Goal: Task Accomplishment & Management: Use online tool/utility

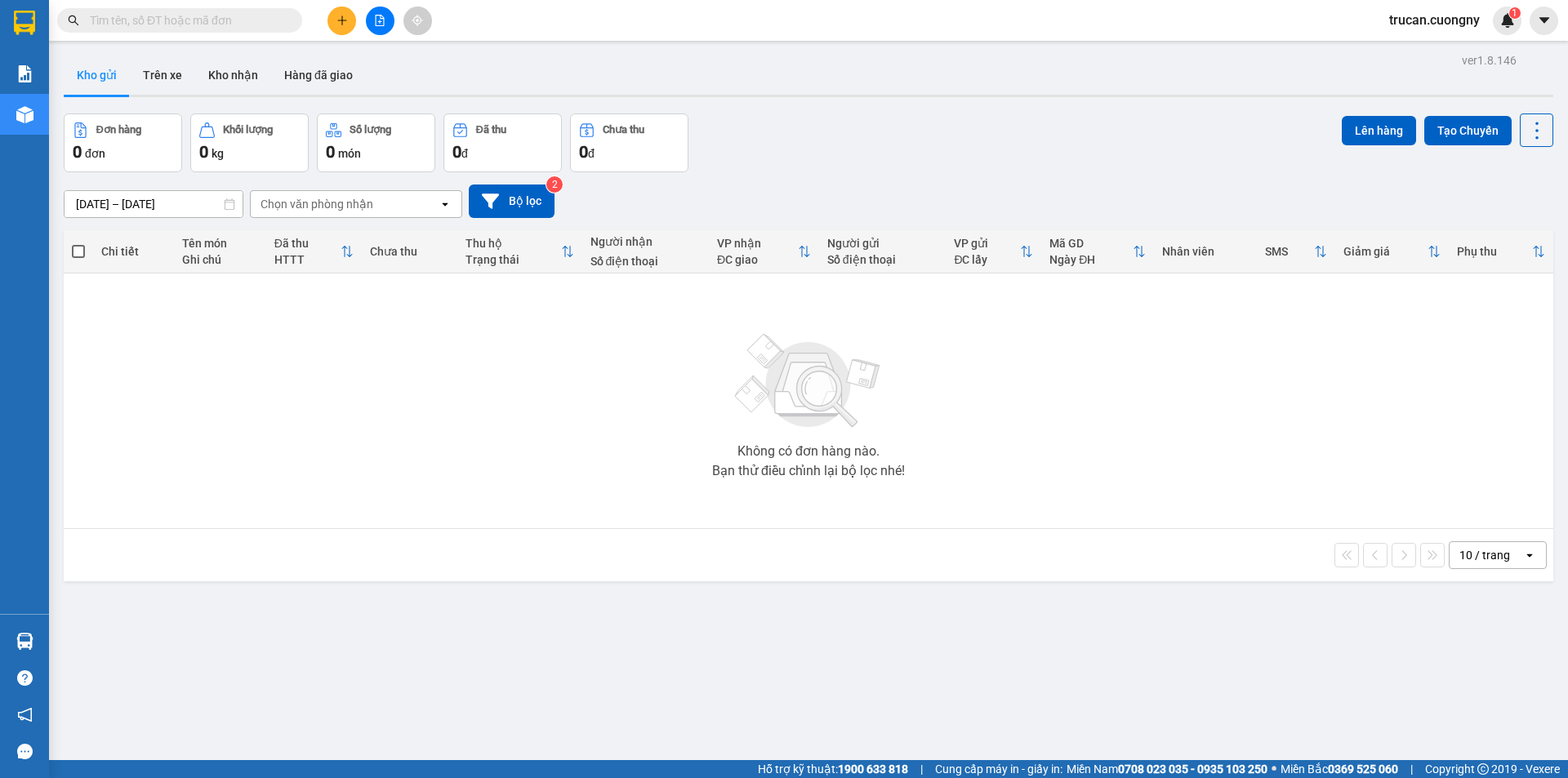
click at [383, 19] on icon "file-add" at bounding box center [381, 20] width 9 height 11
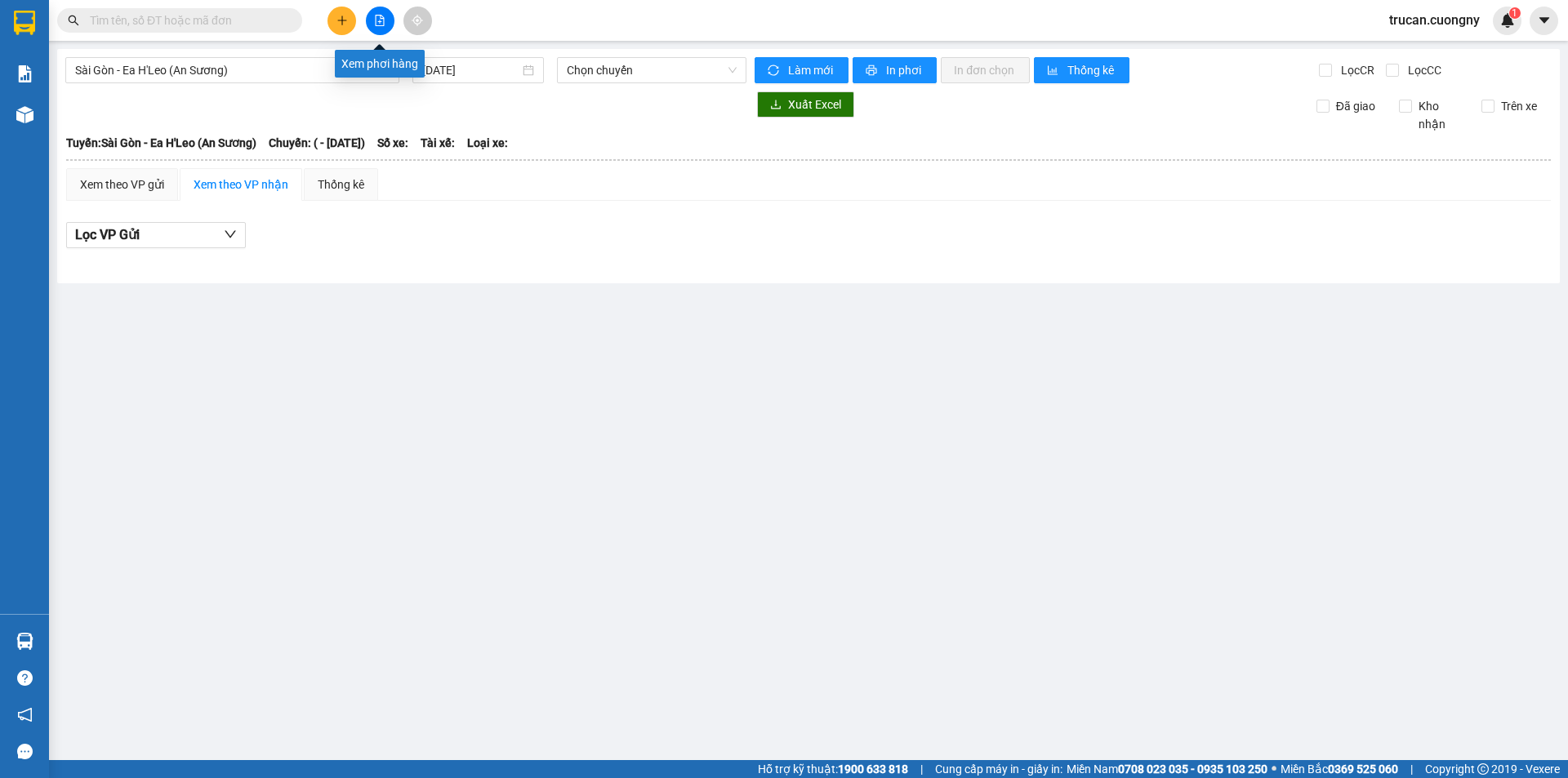
click at [380, 20] on icon "file-add" at bounding box center [381, 20] width 9 height 11
click at [222, 77] on span "Sài Gòn - Ea H'Leo (An Sương)" at bounding box center [233, 70] width 315 height 24
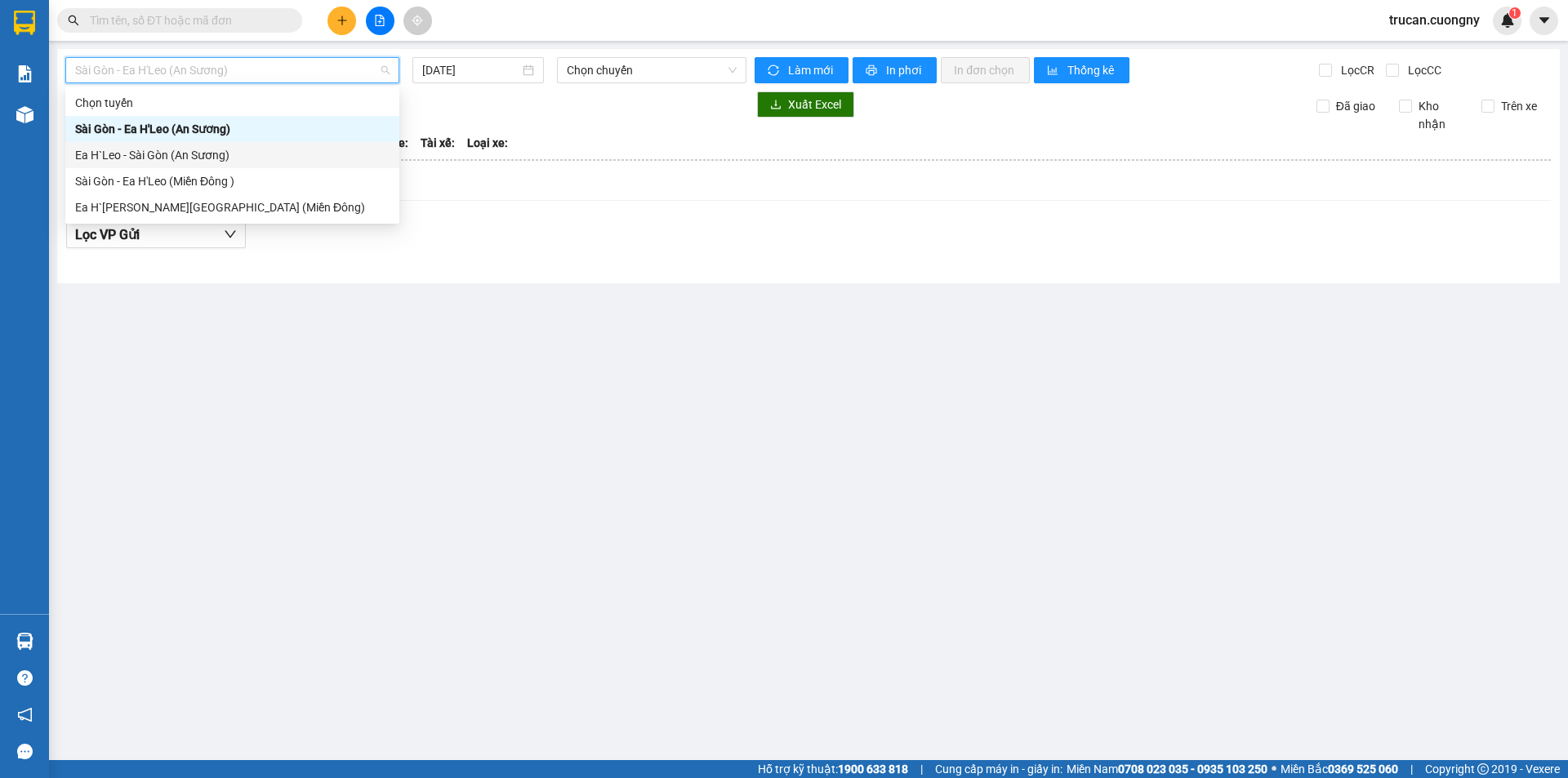
click at [200, 163] on div "Ea H`Leo - Sài Gòn (An Sương)" at bounding box center [233, 154] width 315 height 18
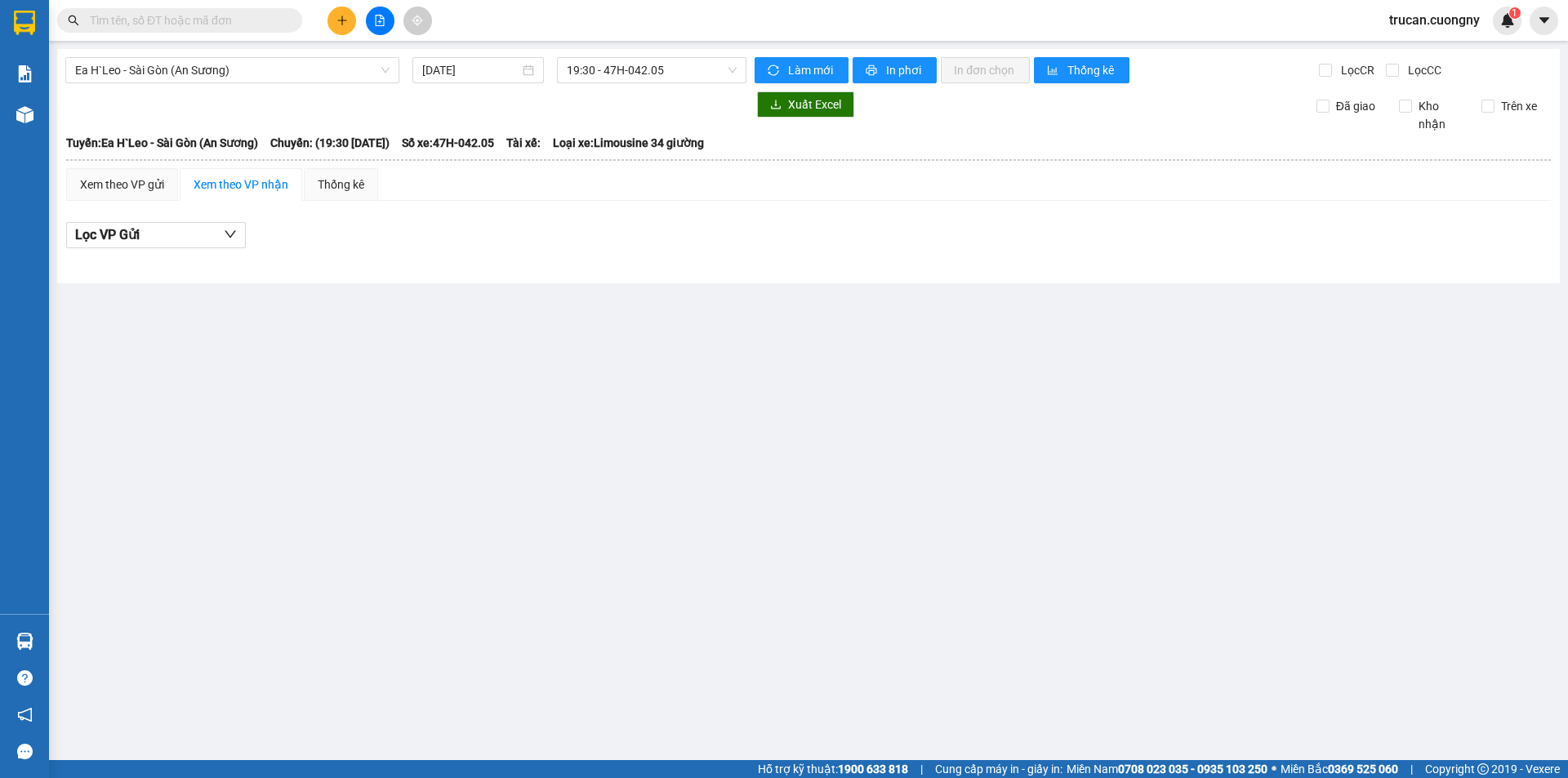
drag, startPoint x: 927, startPoint y: 363, endPoint x: 710, endPoint y: 311, distance: 223.1
click at [710, 311] on main "Ea H`[PERSON_NAME][GEOGRAPHIC_DATA] (An [PERSON_NAME]) [DATE] 19:30 - 47H-042.0…" at bounding box center [784, 380] width 1568 height 760
click at [480, 67] on input "[DATE]" at bounding box center [471, 70] width 97 height 18
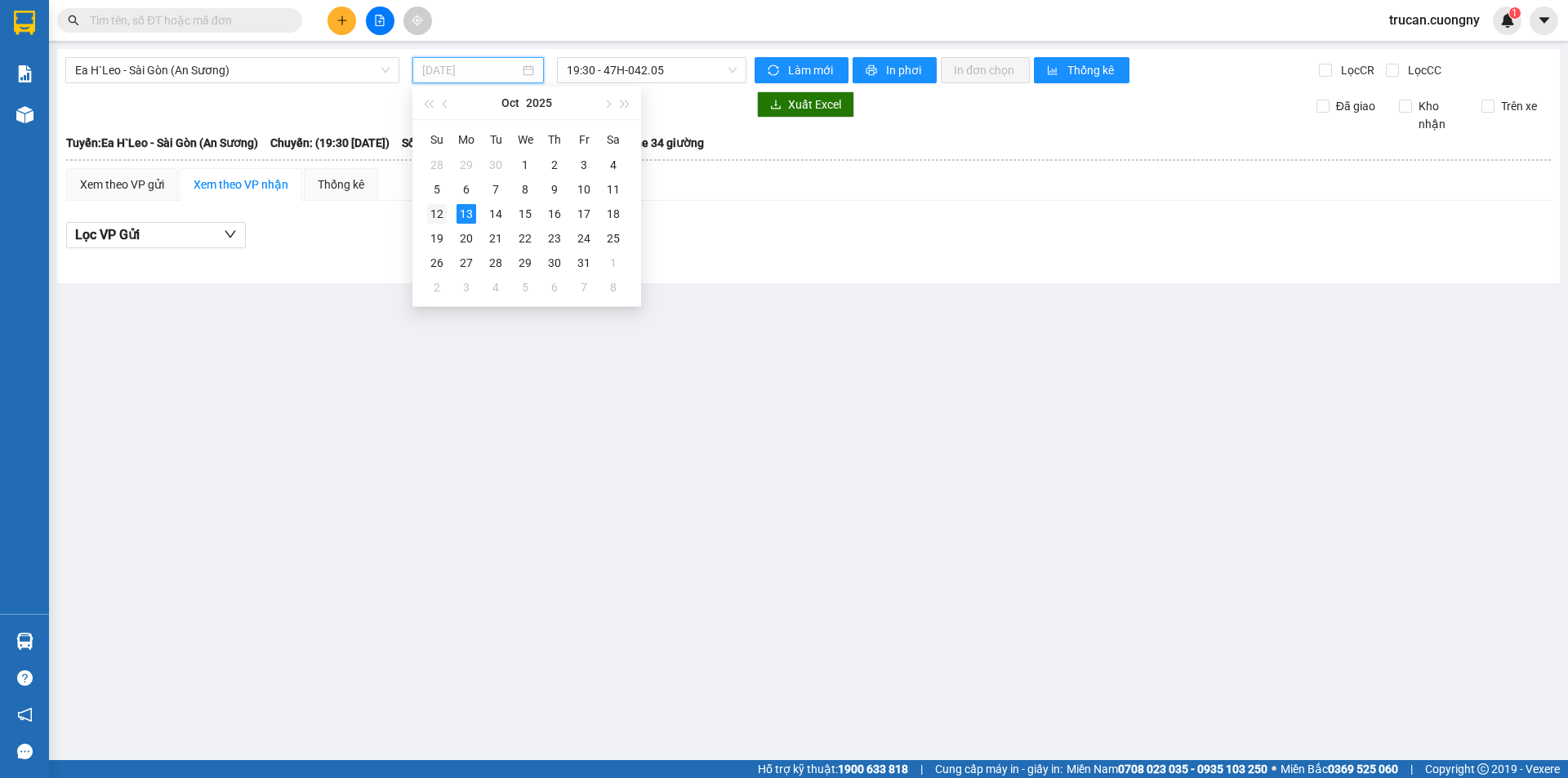
click at [440, 221] on div "12" at bounding box center [437, 213] width 20 height 20
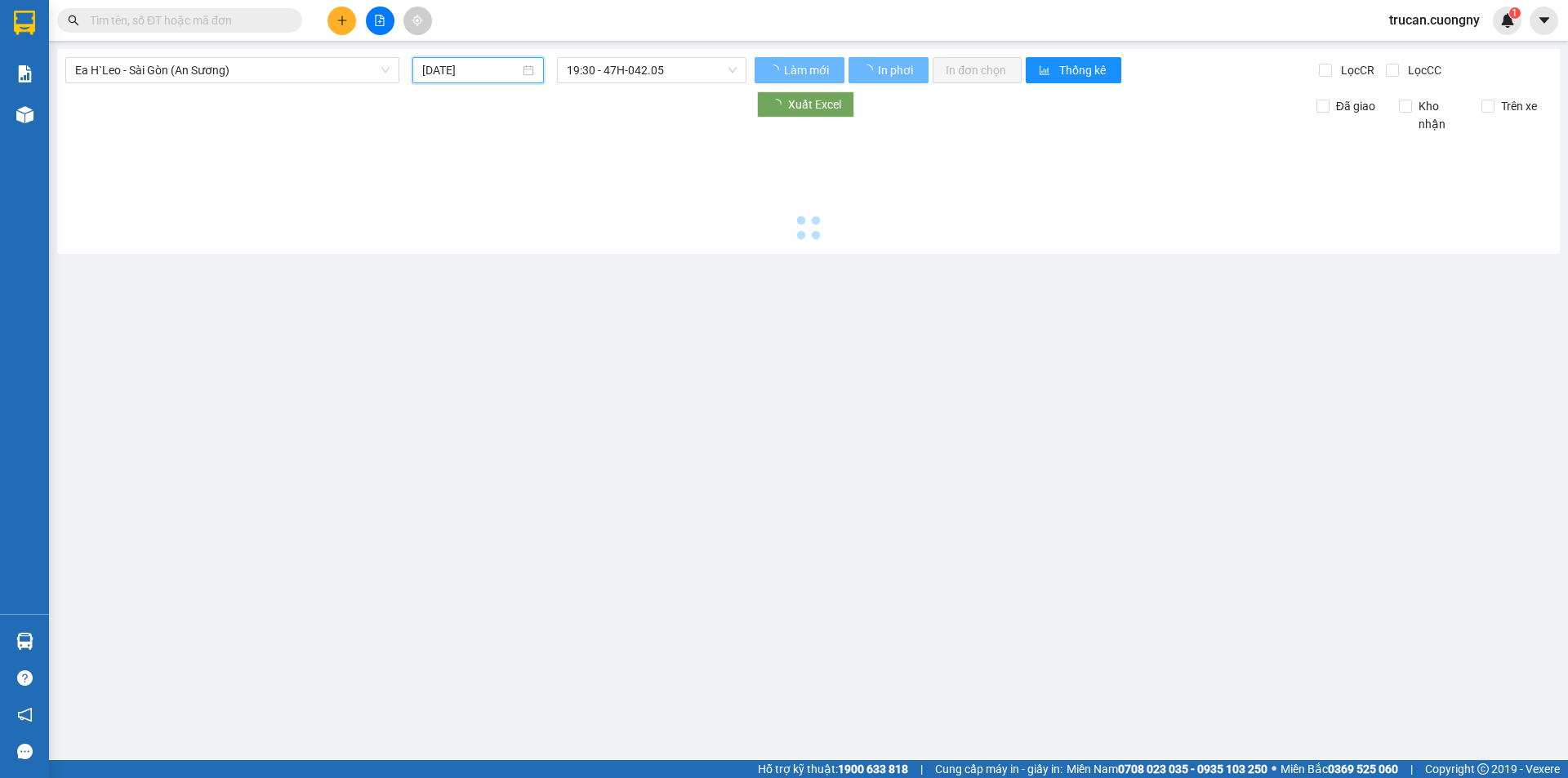
type input "[DATE]"
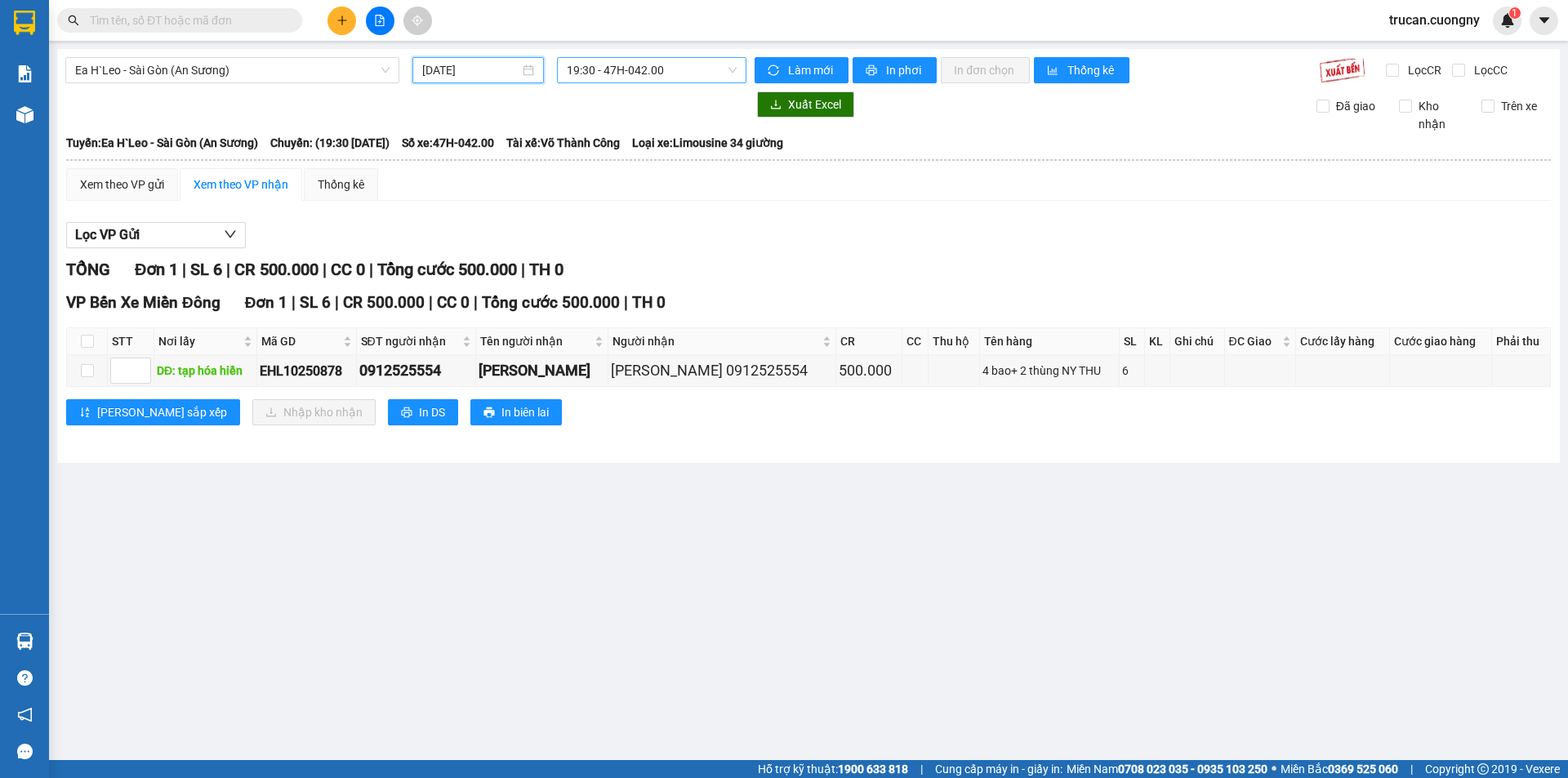
click at [665, 59] on span "19:30 - 47H-042.00" at bounding box center [652, 70] width 169 height 24
click at [261, 65] on span "Ea H`Leo - Sài Gòn (An Sương)" at bounding box center [233, 70] width 315 height 24
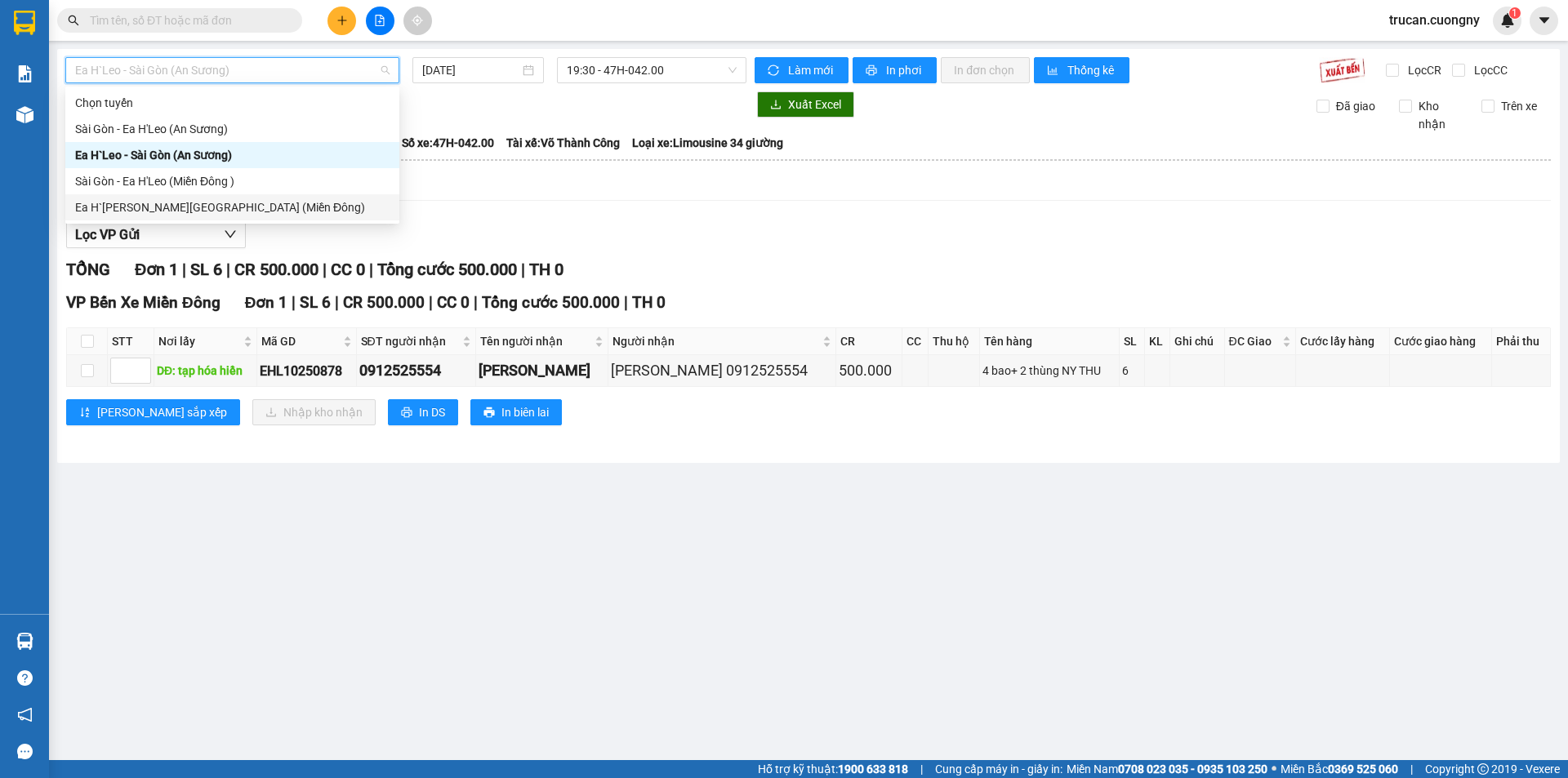
click at [176, 208] on div "Ea H`[PERSON_NAME][GEOGRAPHIC_DATA] (Miền Đông)" at bounding box center [233, 207] width 315 height 18
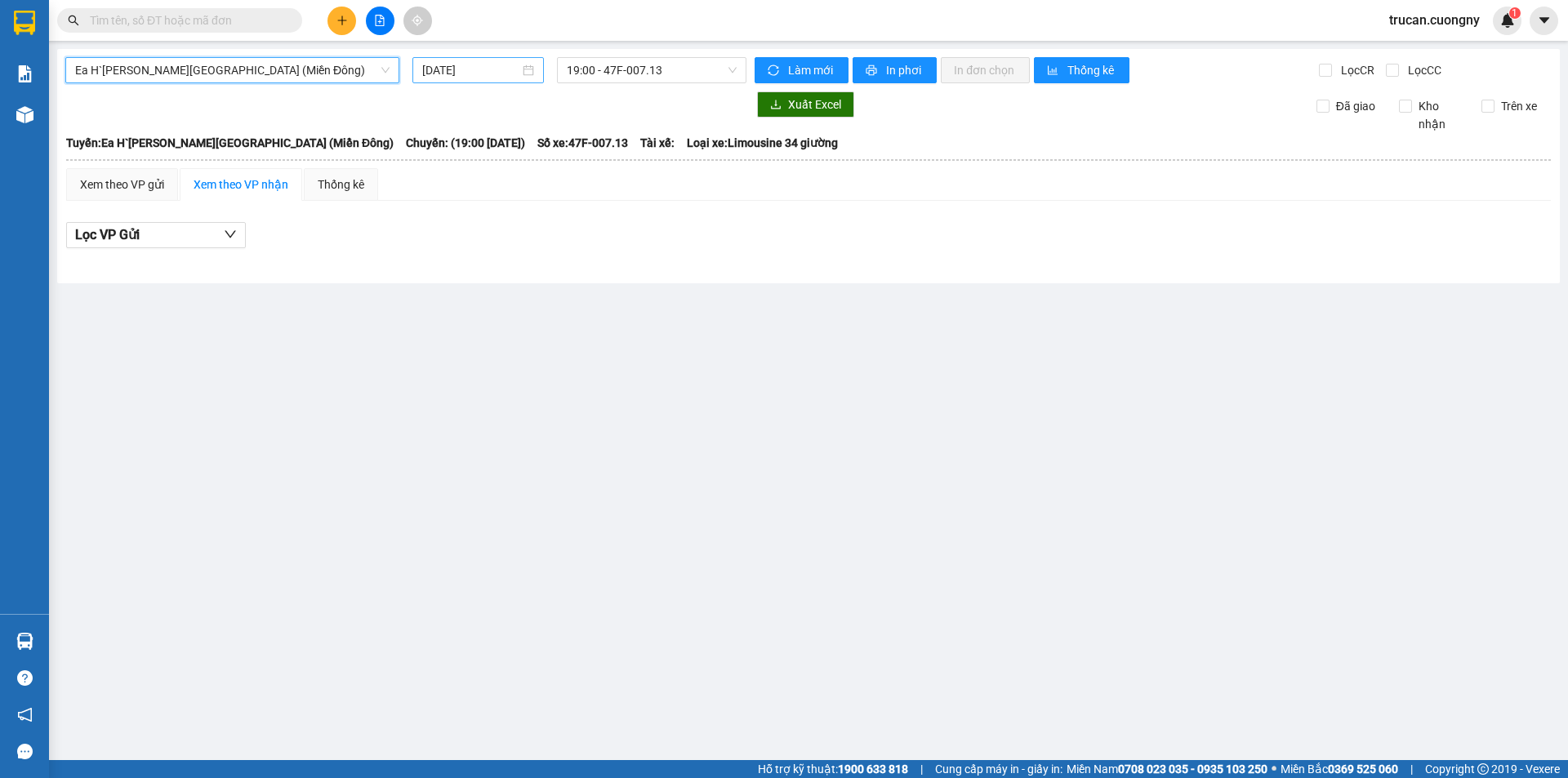
click at [469, 68] on input "[DATE]" at bounding box center [471, 70] width 97 height 18
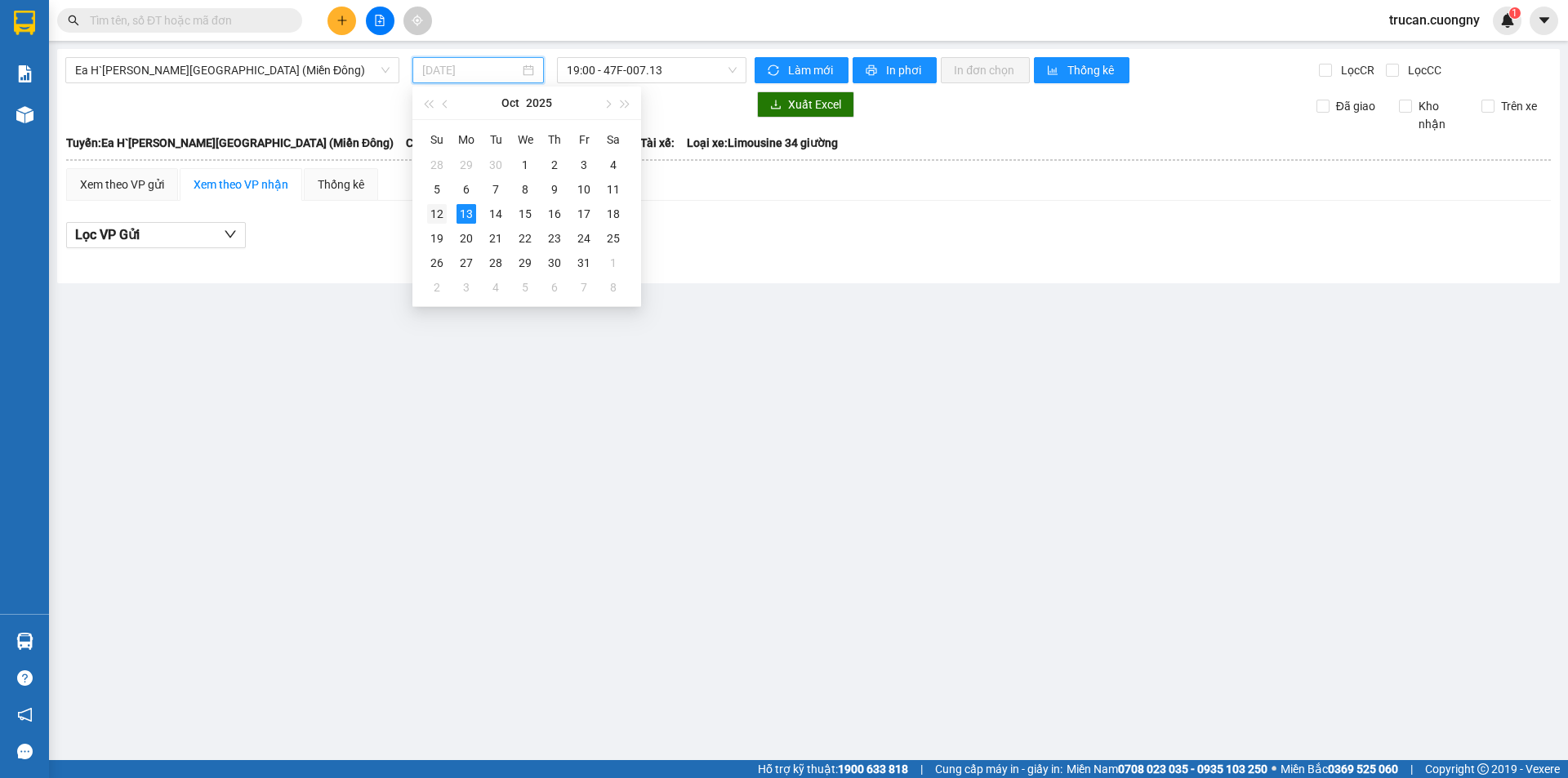
click at [446, 212] on div "12" at bounding box center [437, 213] width 20 height 20
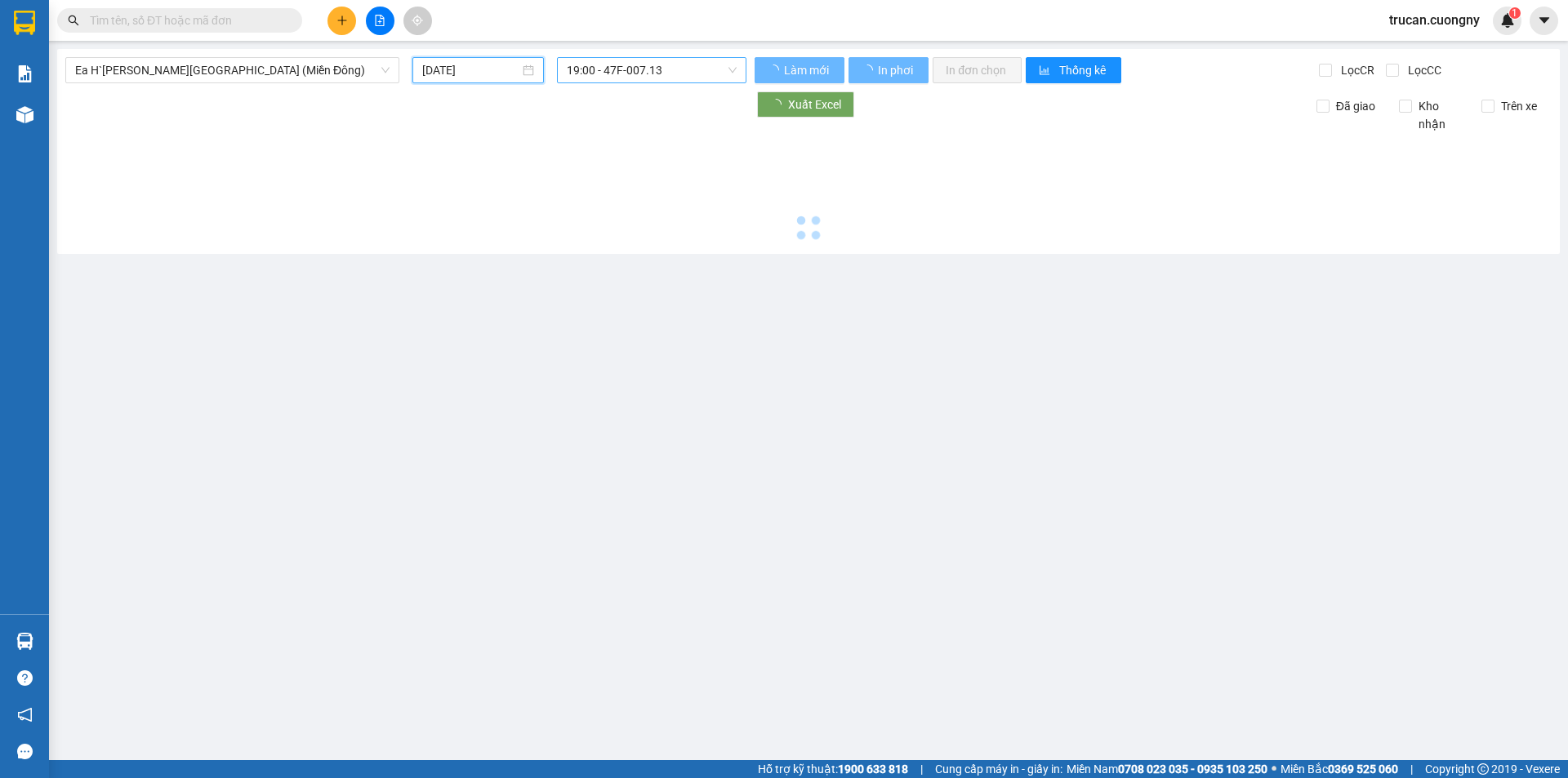
type input "[DATE]"
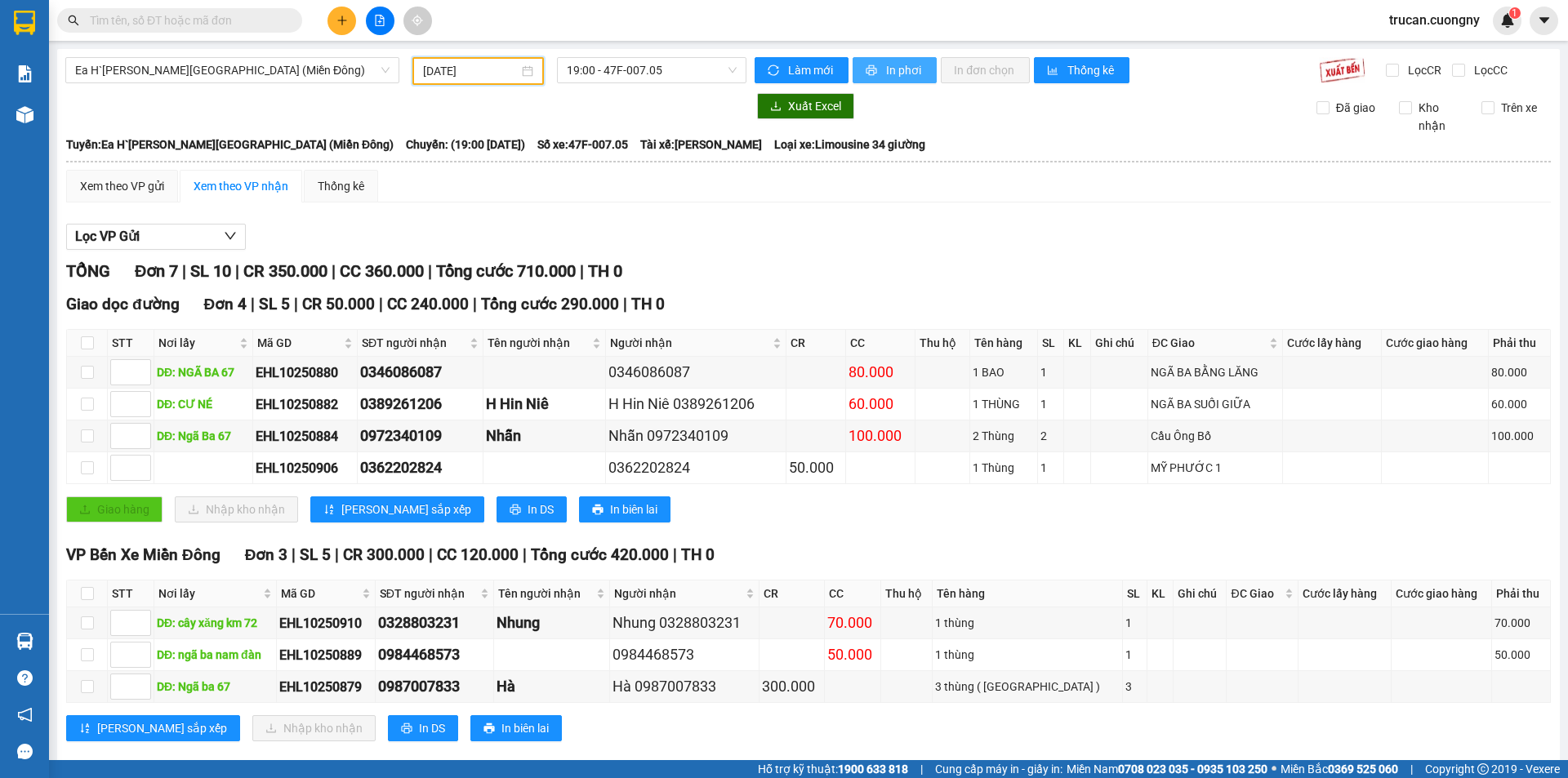
click at [896, 74] on span "In phơi" at bounding box center [905, 70] width 37 height 18
click at [611, 72] on span "19:00 - 47F-007.05" at bounding box center [652, 70] width 169 height 24
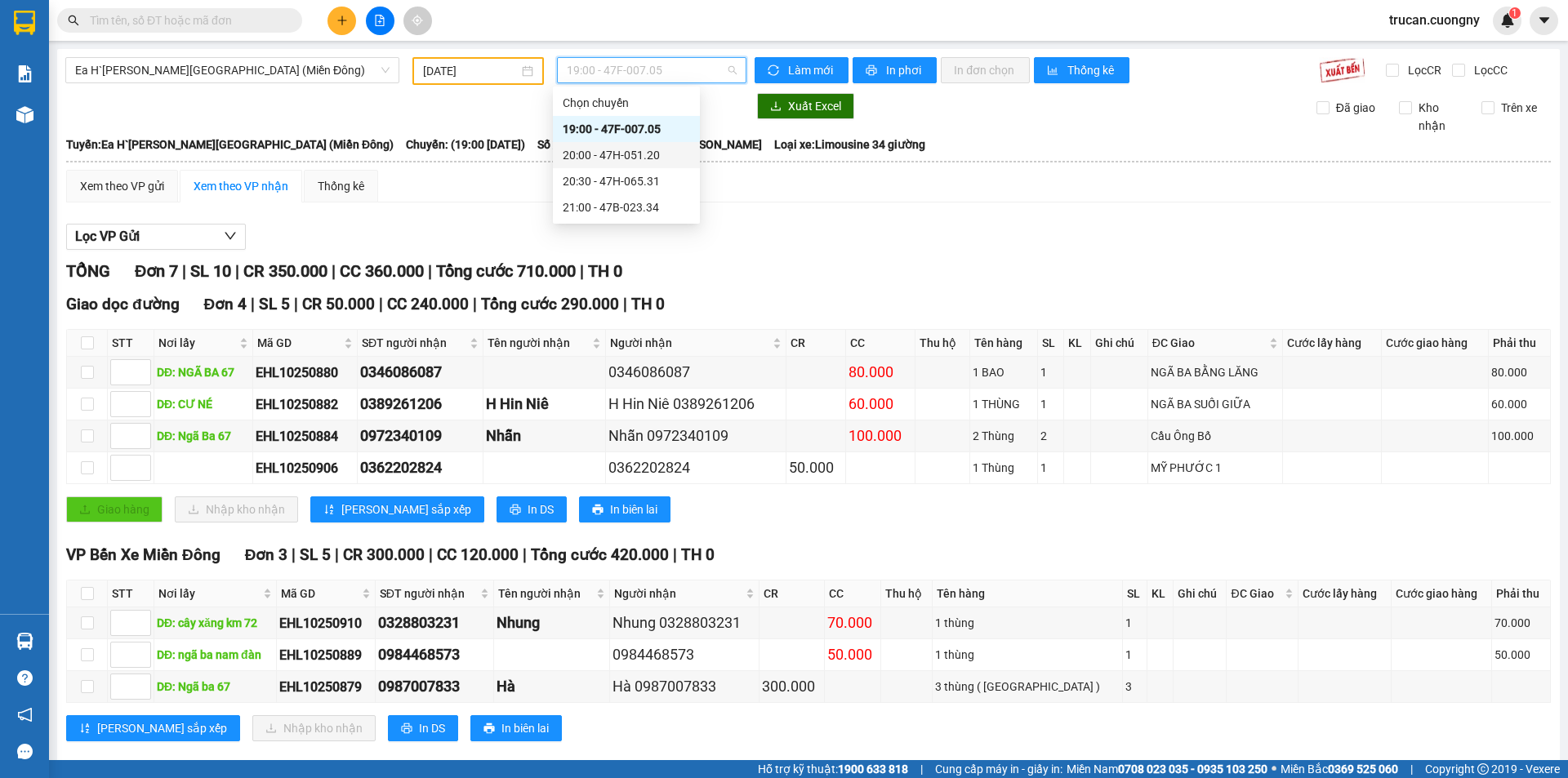
click at [642, 157] on div "20:00 - 47H-051.20" at bounding box center [626, 154] width 128 height 18
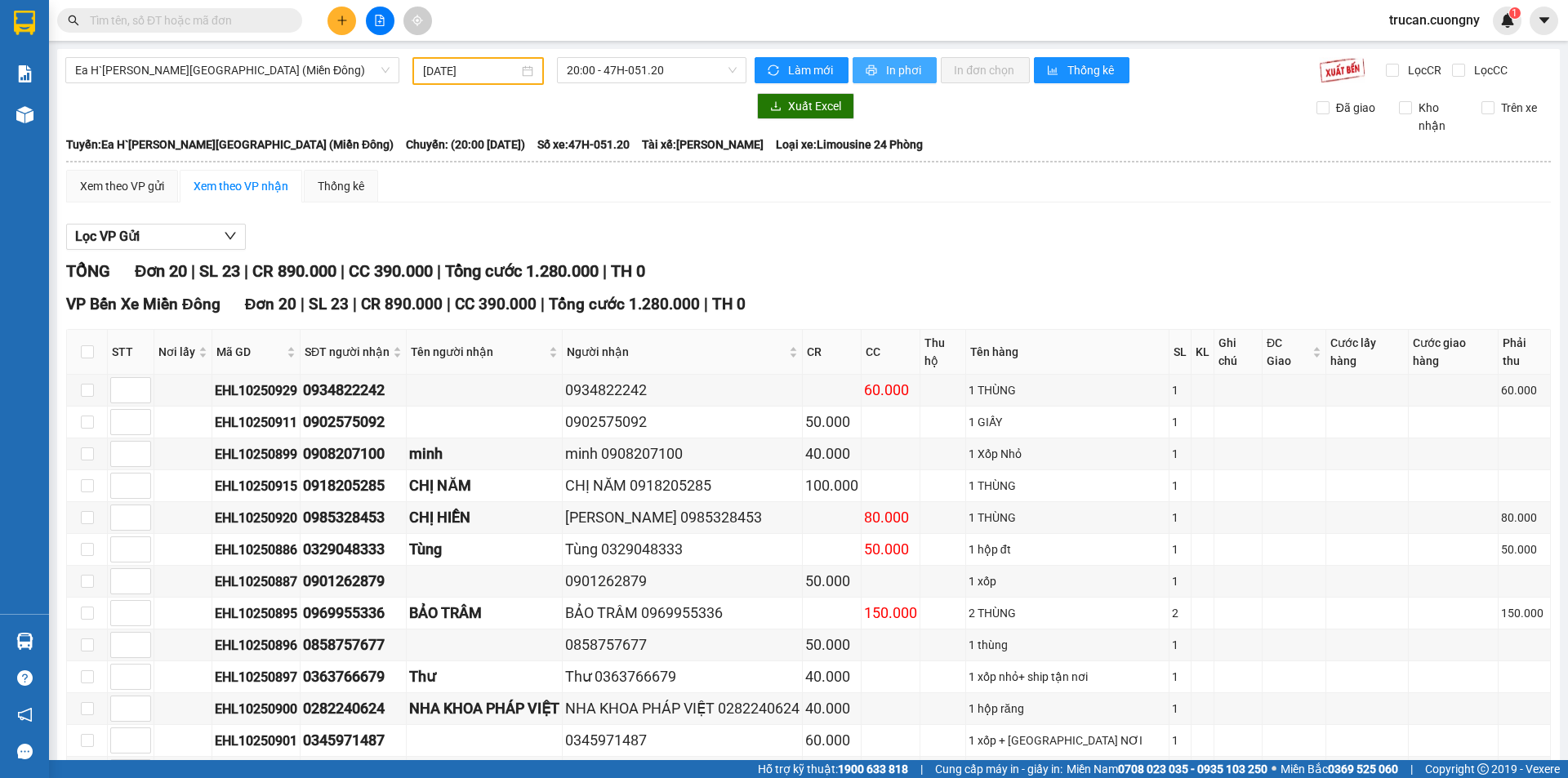
click at [899, 74] on span "In phơi" at bounding box center [905, 70] width 37 height 18
click at [631, 63] on span "20:00 - 47H-051.20" at bounding box center [652, 70] width 169 height 24
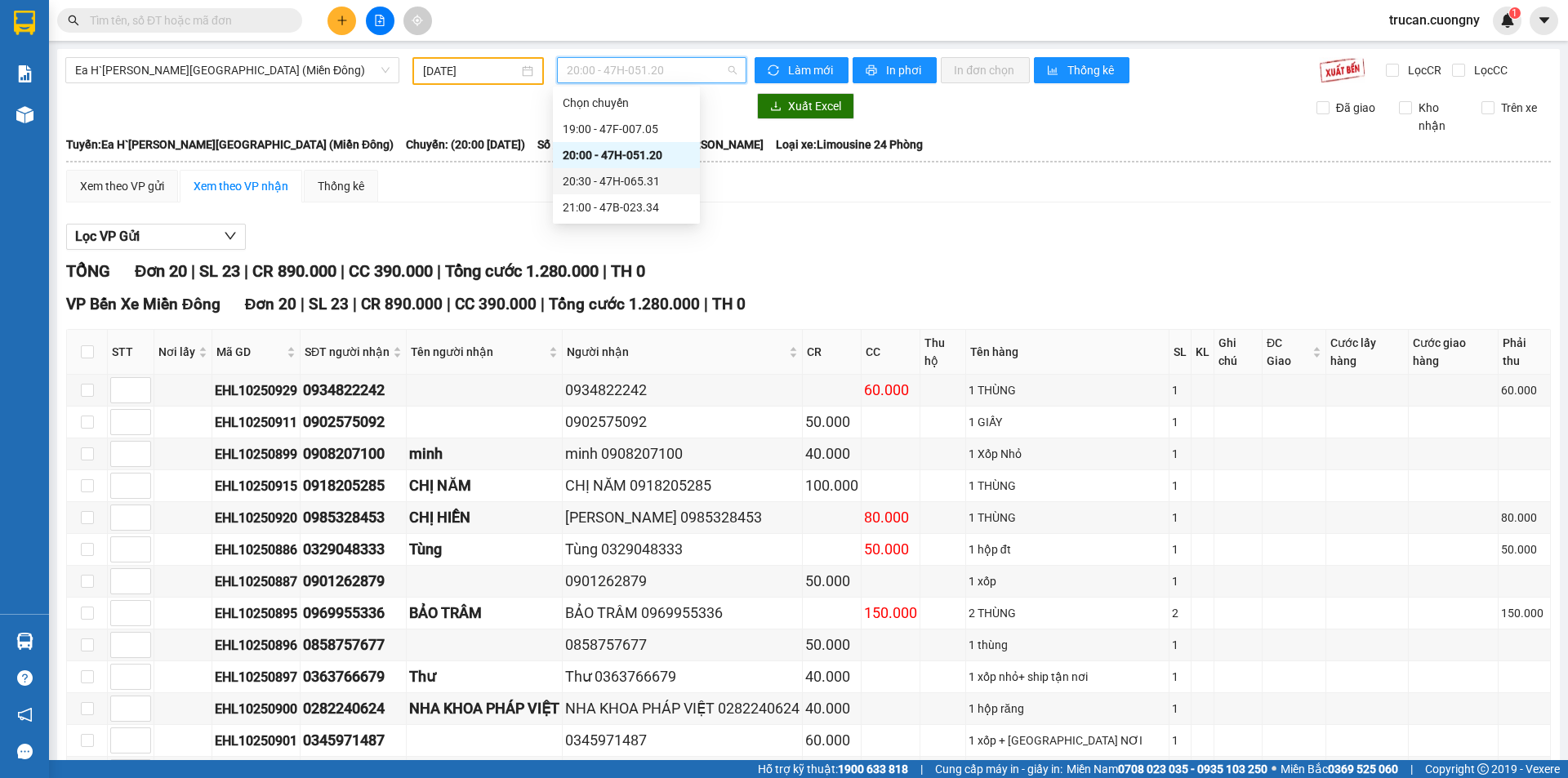
click at [658, 183] on div "20:30 - 47H-065.31" at bounding box center [626, 181] width 128 height 18
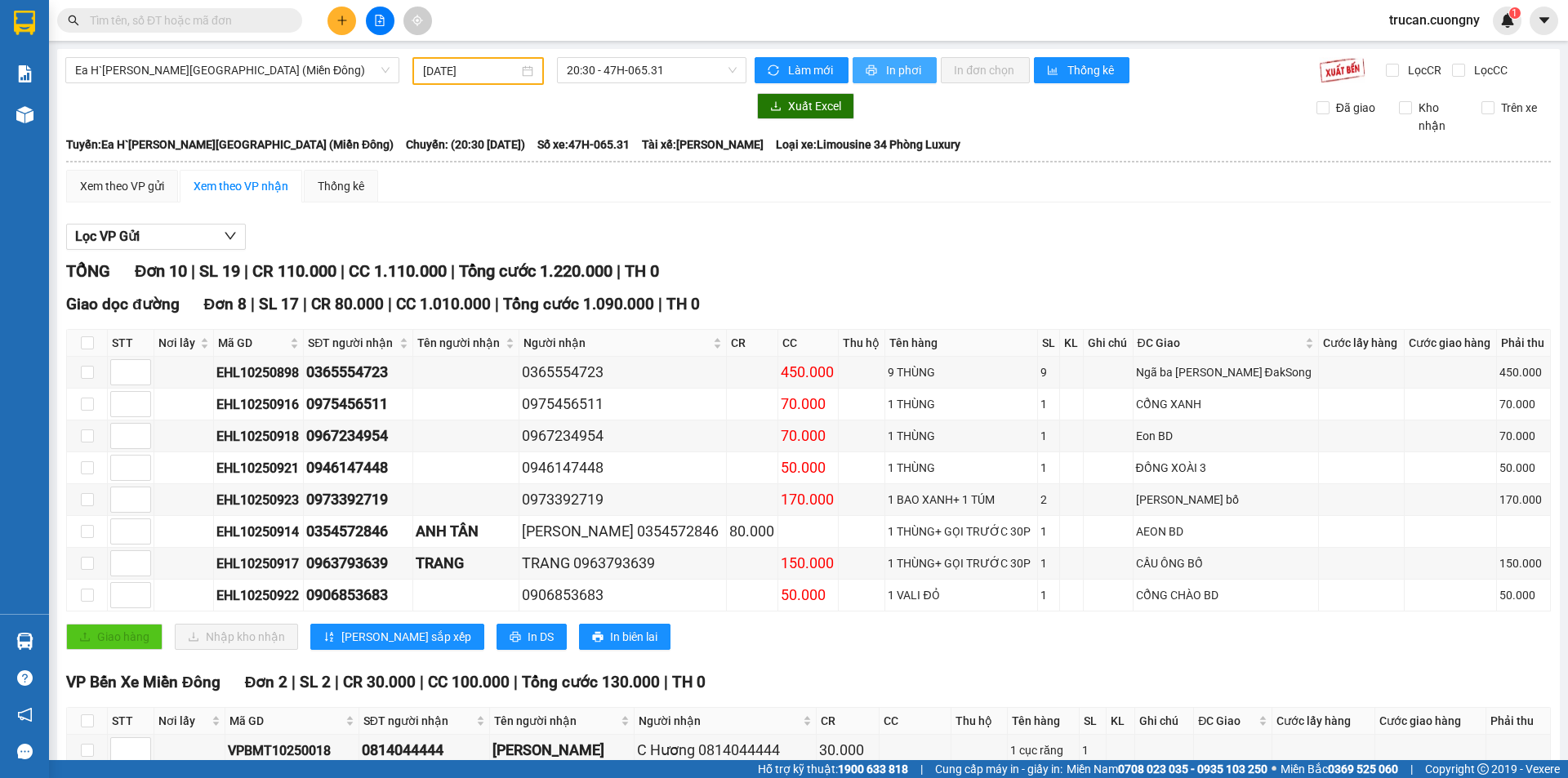
click at [886, 70] on span "In phơi" at bounding box center [905, 70] width 37 height 18
click at [698, 59] on span "20:30 - 47H-065.31" at bounding box center [652, 70] width 169 height 24
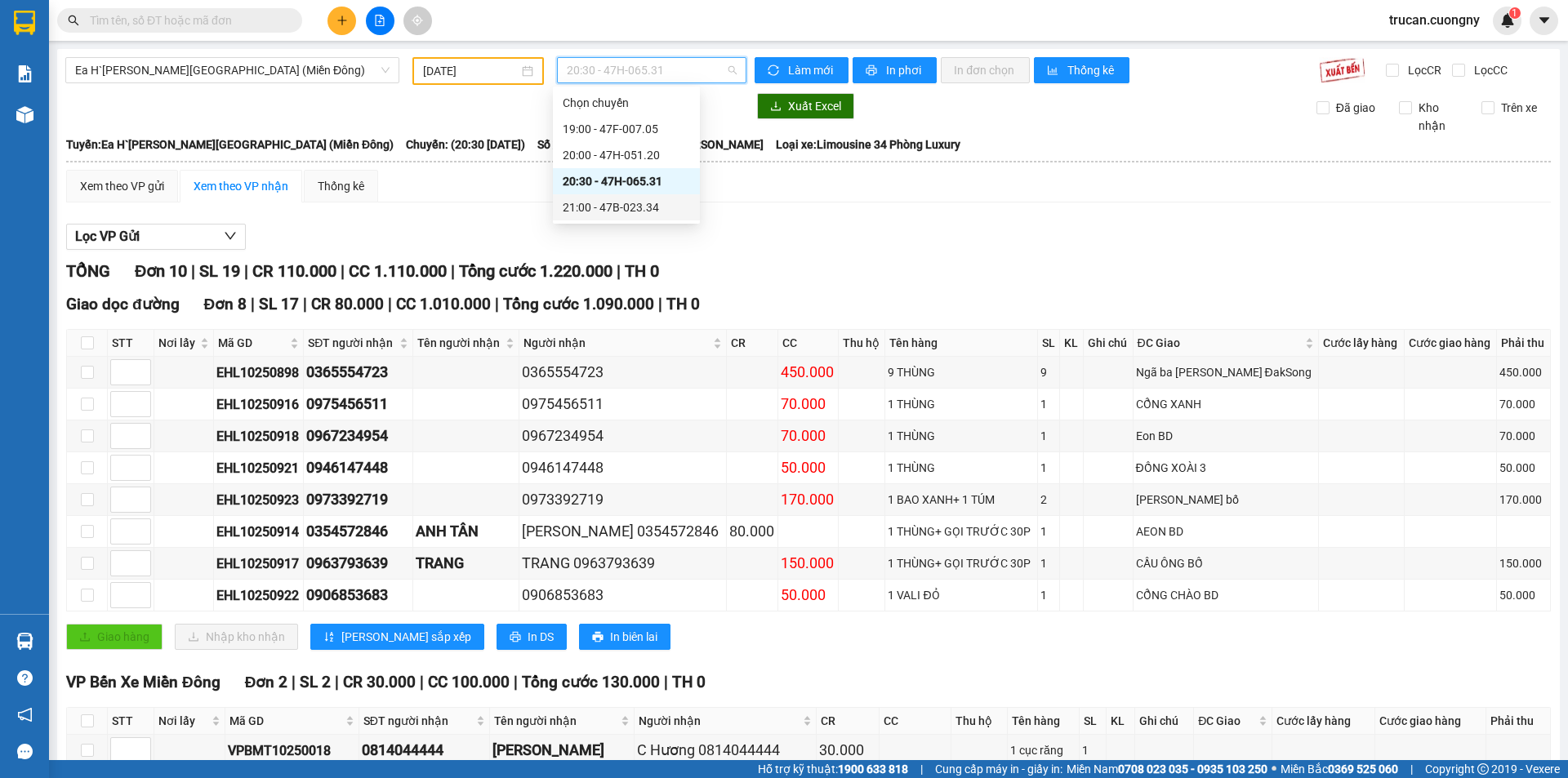
click at [646, 205] on div "21:00 - 47B-023.34" at bounding box center [626, 207] width 128 height 18
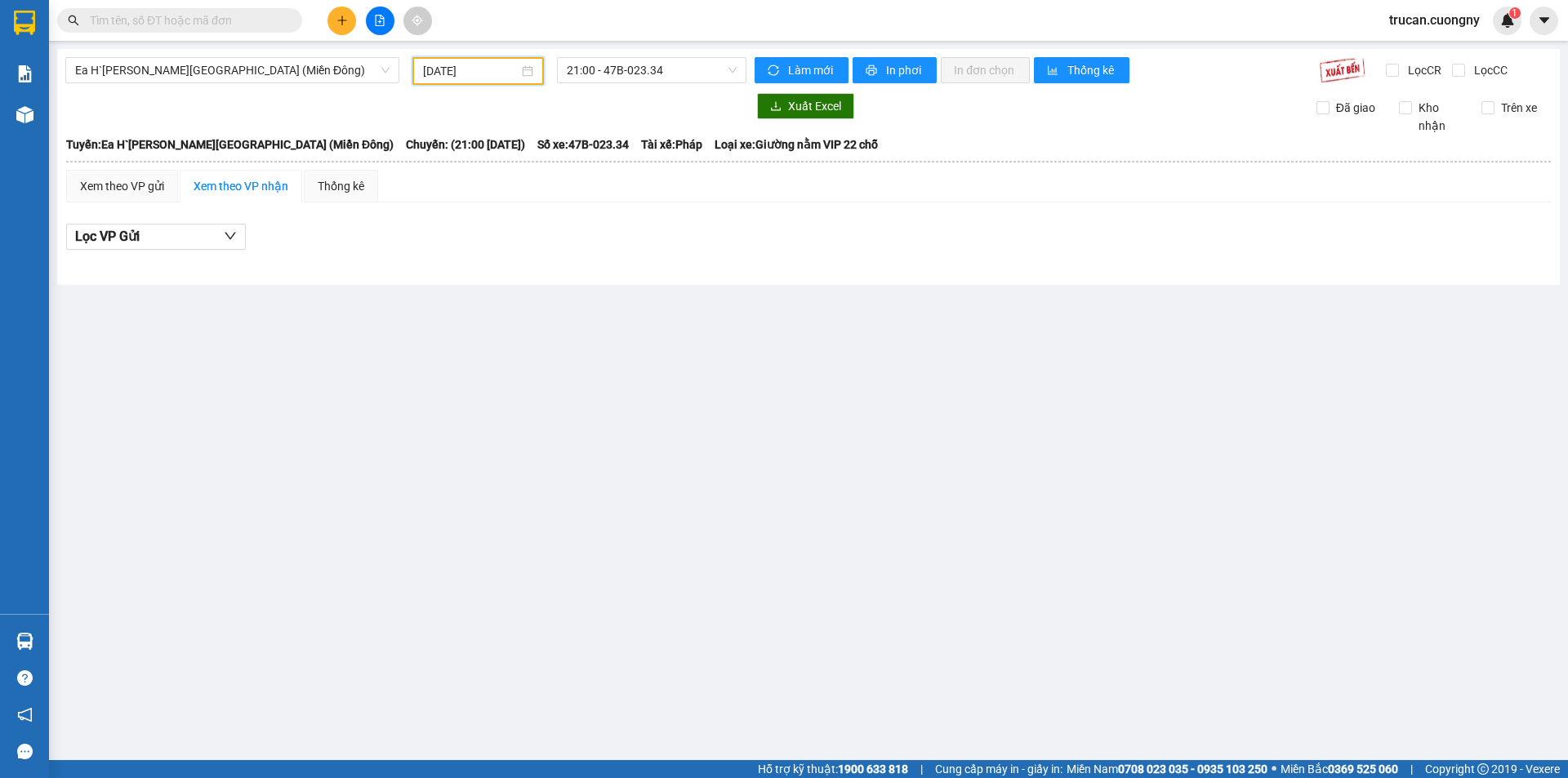
click at [519, 73] on input "[DATE]" at bounding box center [470, 71] width 96 height 18
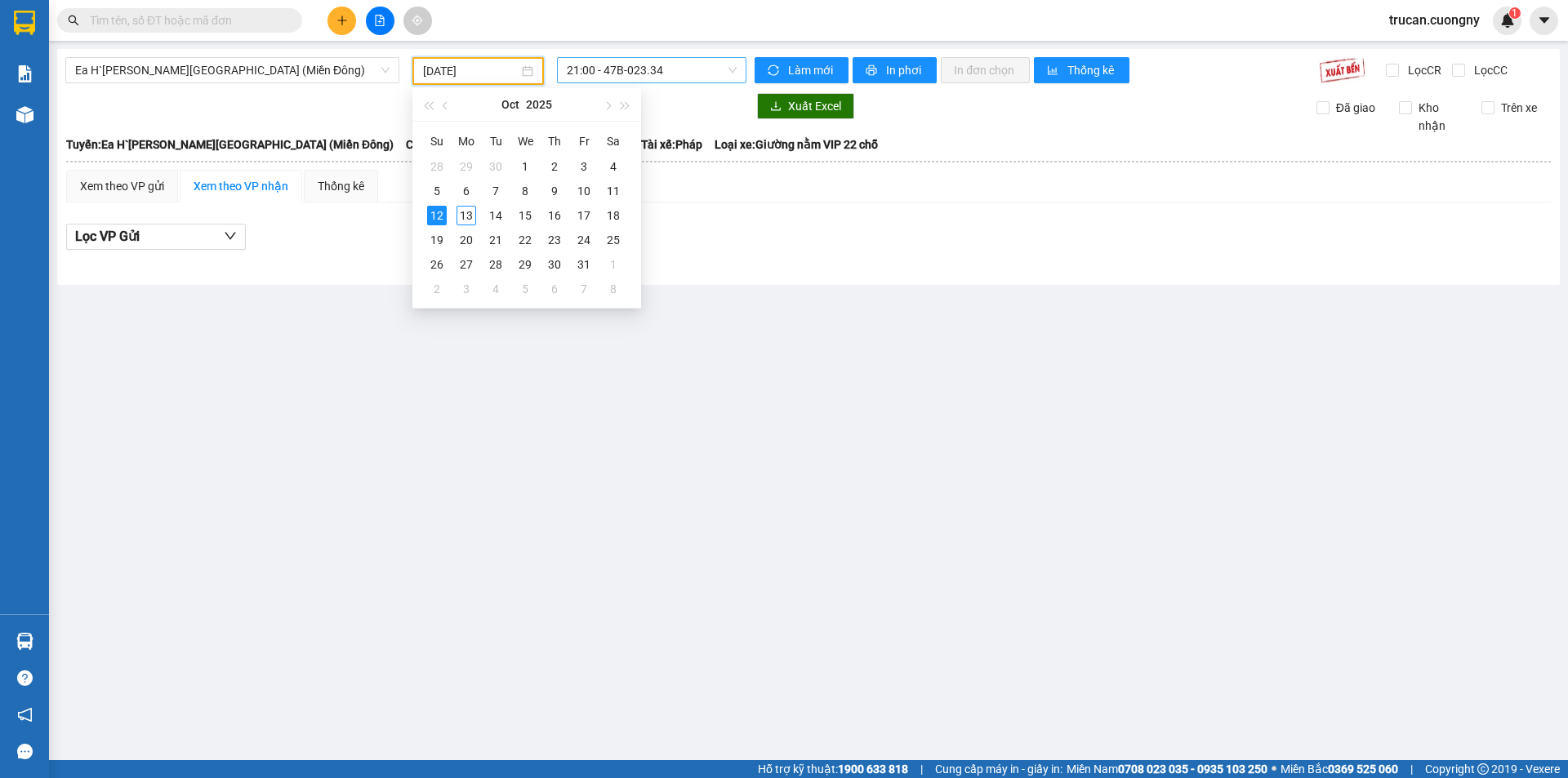
click at [588, 70] on span "21:00 - 47B-023.34" at bounding box center [652, 70] width 169 height 24
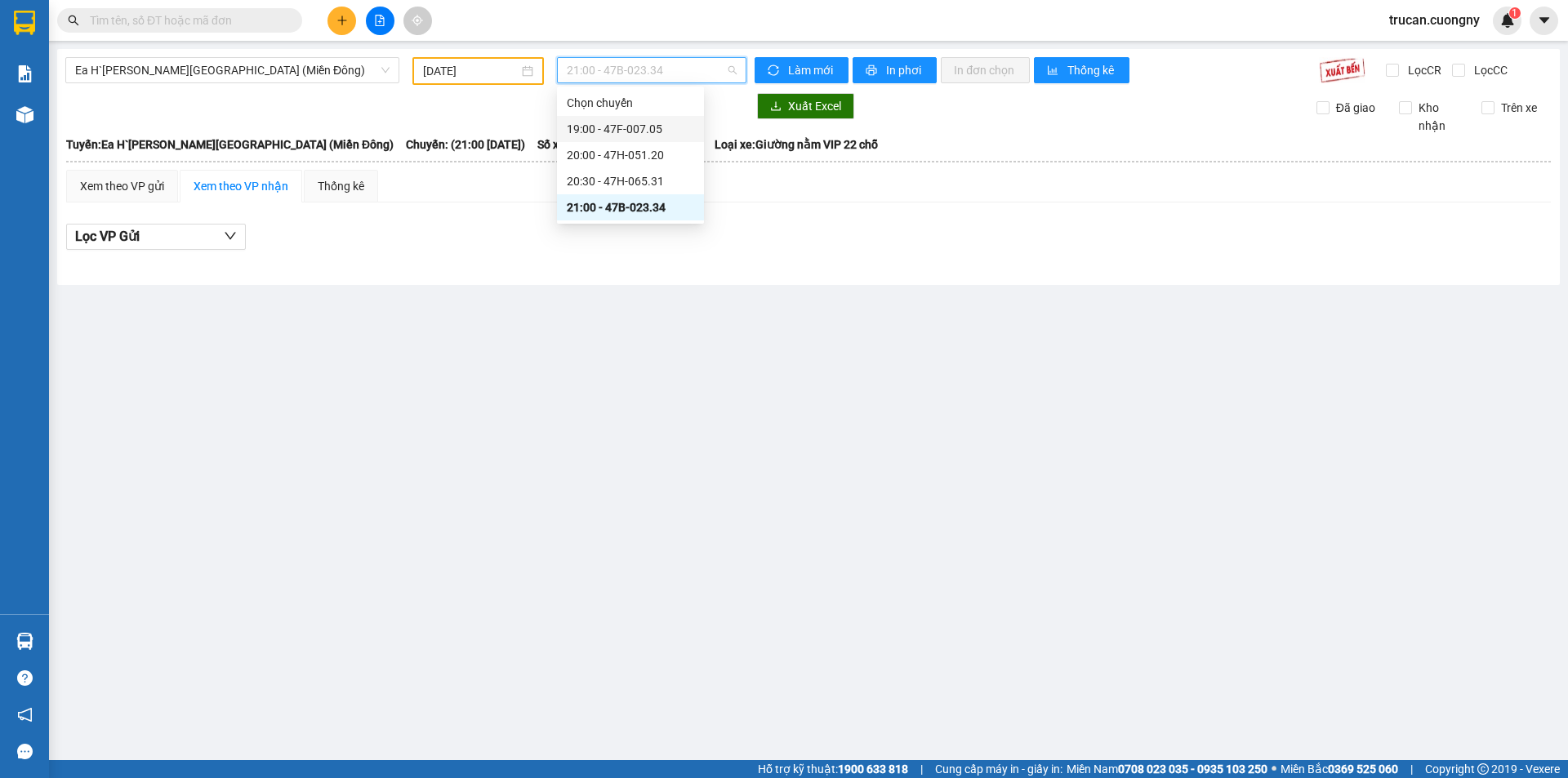
click at [615, 127] on div "19:00 - 47F-007.05" at bounding box center [630, 128] width 128 height 18
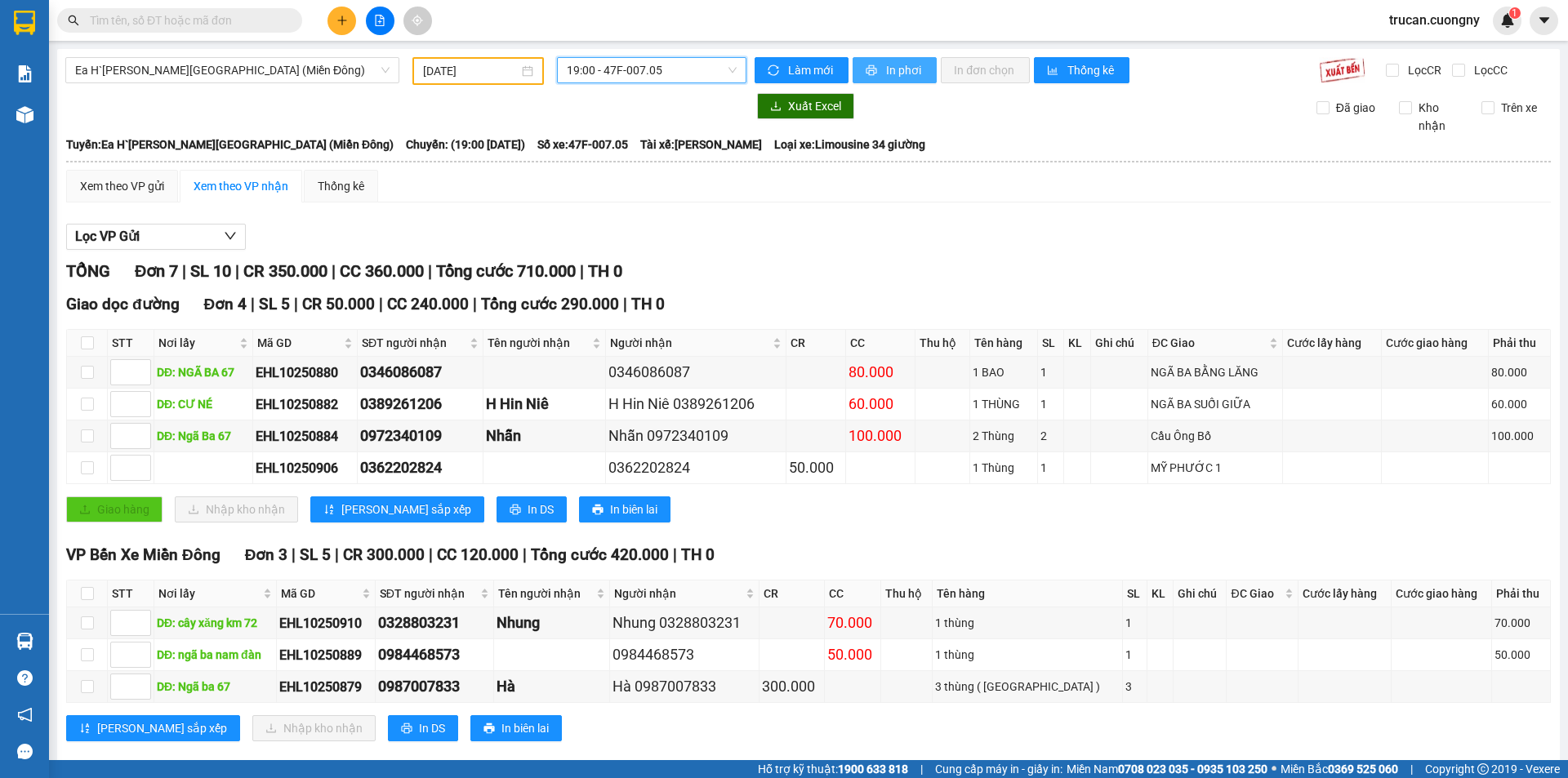
click at [905, 79] on button "In phơi" at bounding box center [895, 70] width 84 height 26
click at [619, 76] on span "19:00 - 47F-007.05" at bounding box center [652, 70] width 169 height 24
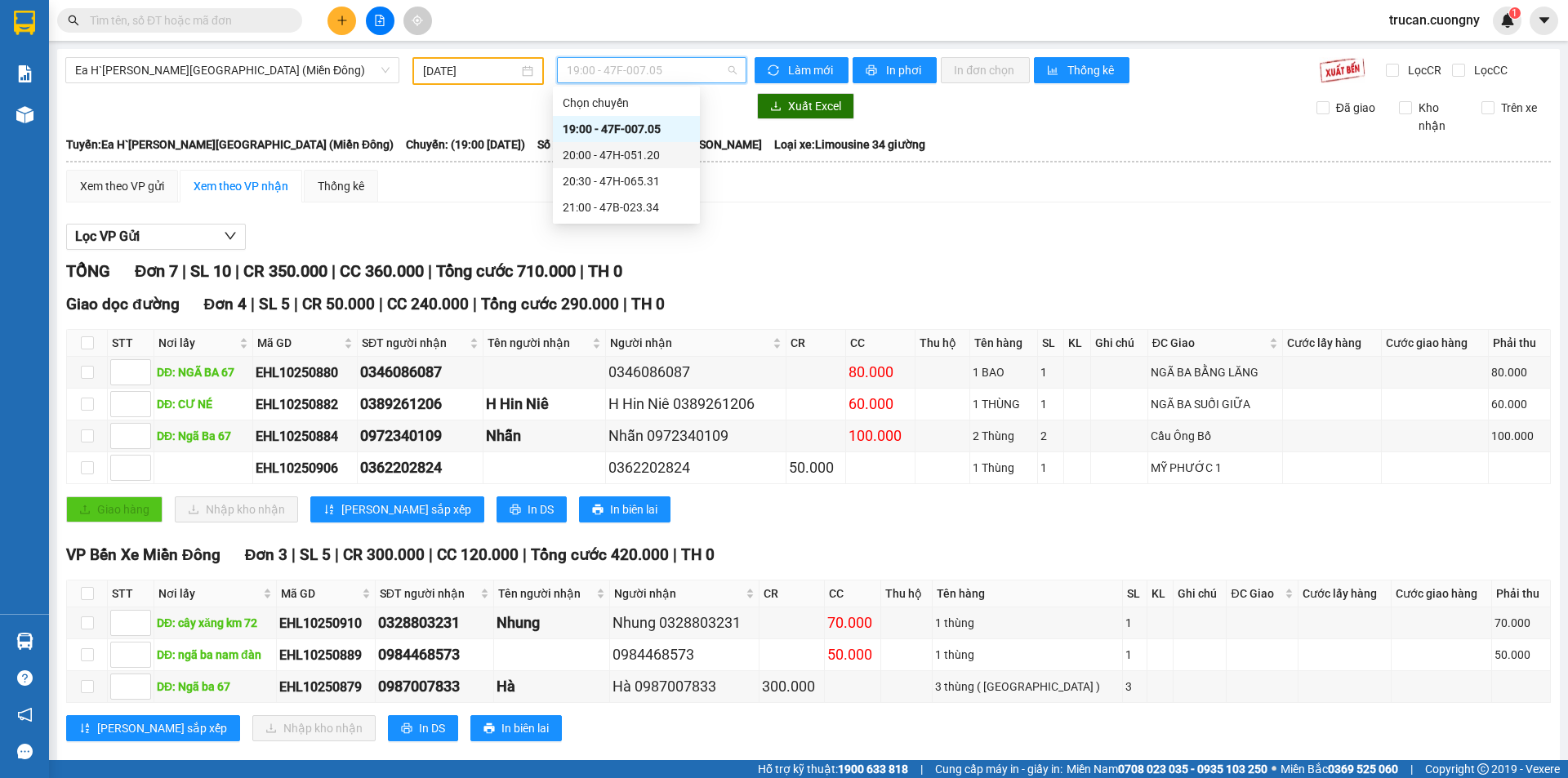
click at [642, 156] on div "20:00 - 47H-051.20" at bounding box center [626, 154] width 128 height 18
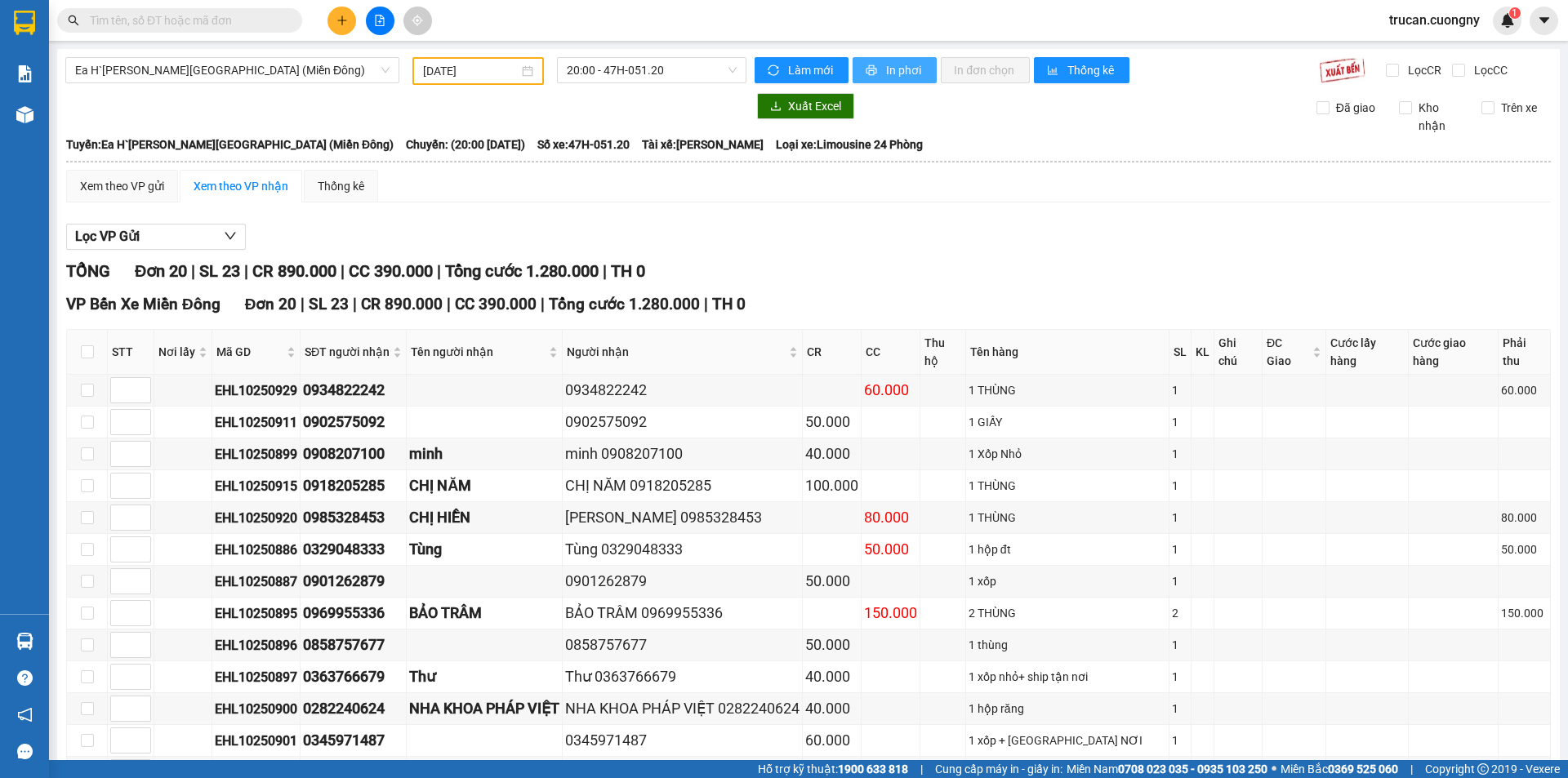
click at [894, 75] on span "In phơi" at bounding box center [905, 70] width 37 height 18
click at [691, 72] on span "20:00 - 47H-051.20" at bounding box center [652, 70] width 169 height 24
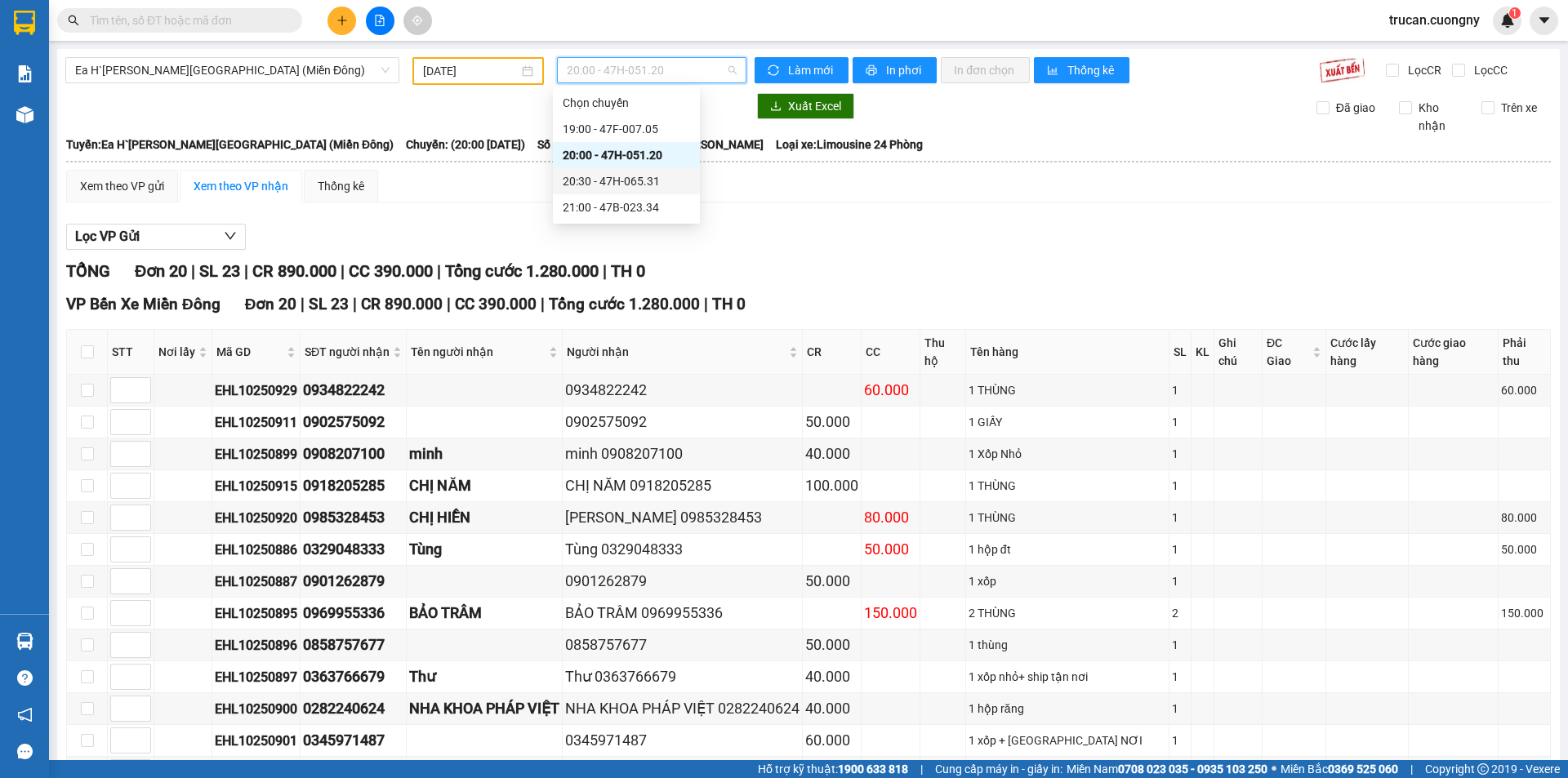
click at [642, 180] on div "20:30 - 47H-065.31" at bounding box center [626, 181] width 128 height 18
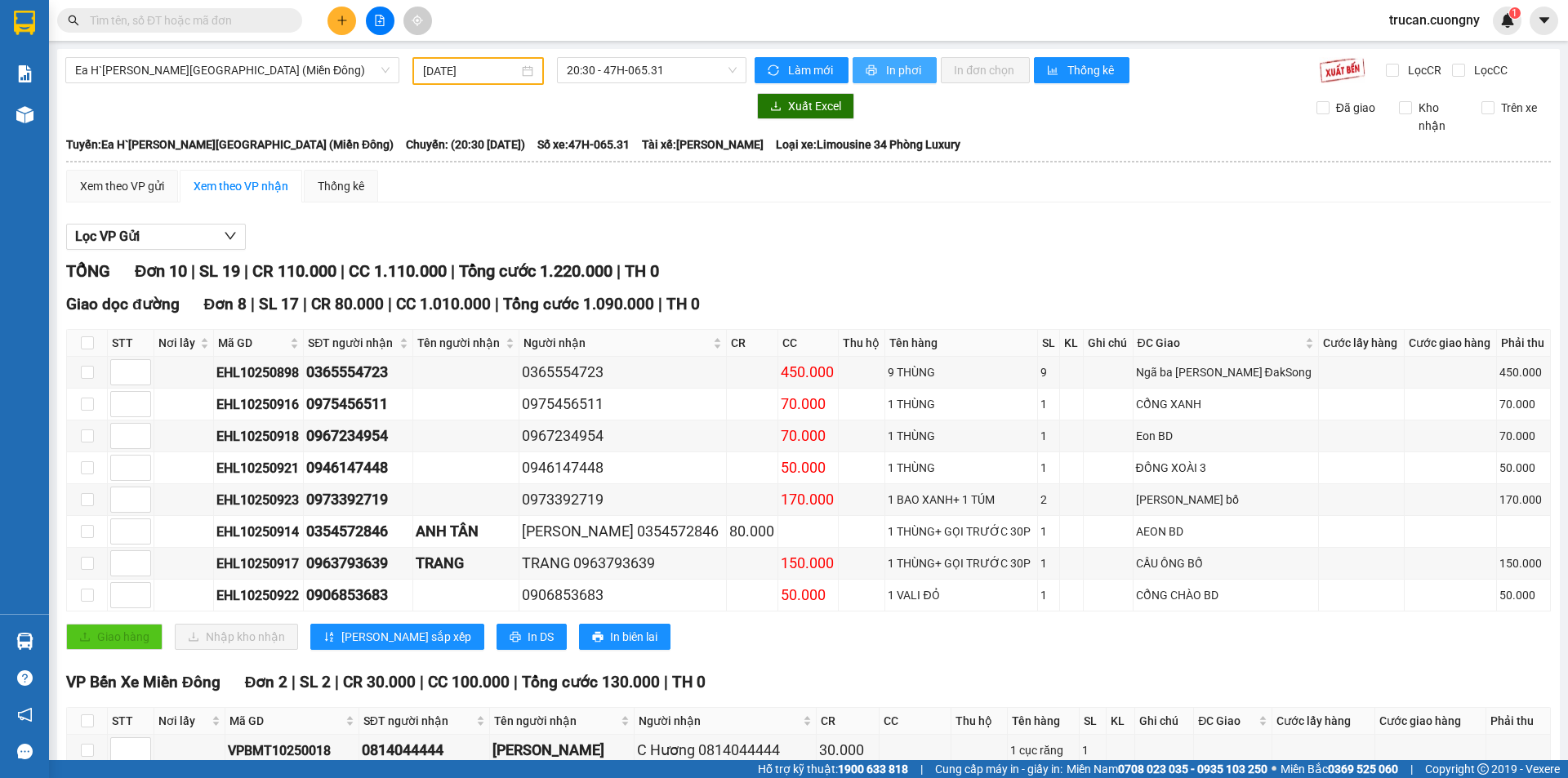
click at [909, 79] on button "In phơi" at bounding box center [895, 70] width 84 height 26
click at [660, 63] on span "20:30 - 47H-065.31" at bounding box center [652, 70] width 169 height 24
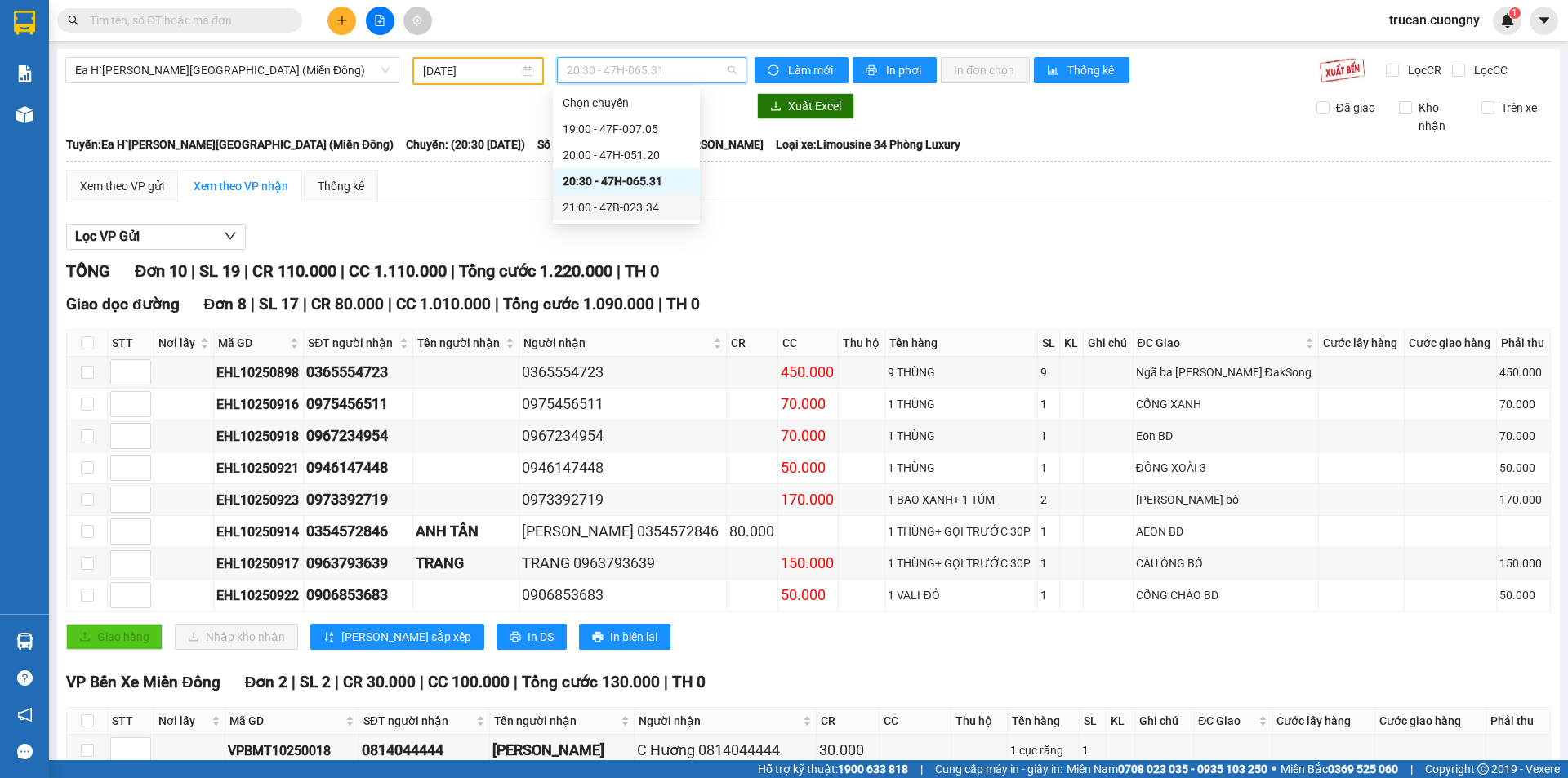
click at [633, 199] on div "21:00 - 47B-023.34" at bounding box center [627, 208] width 147 height 26
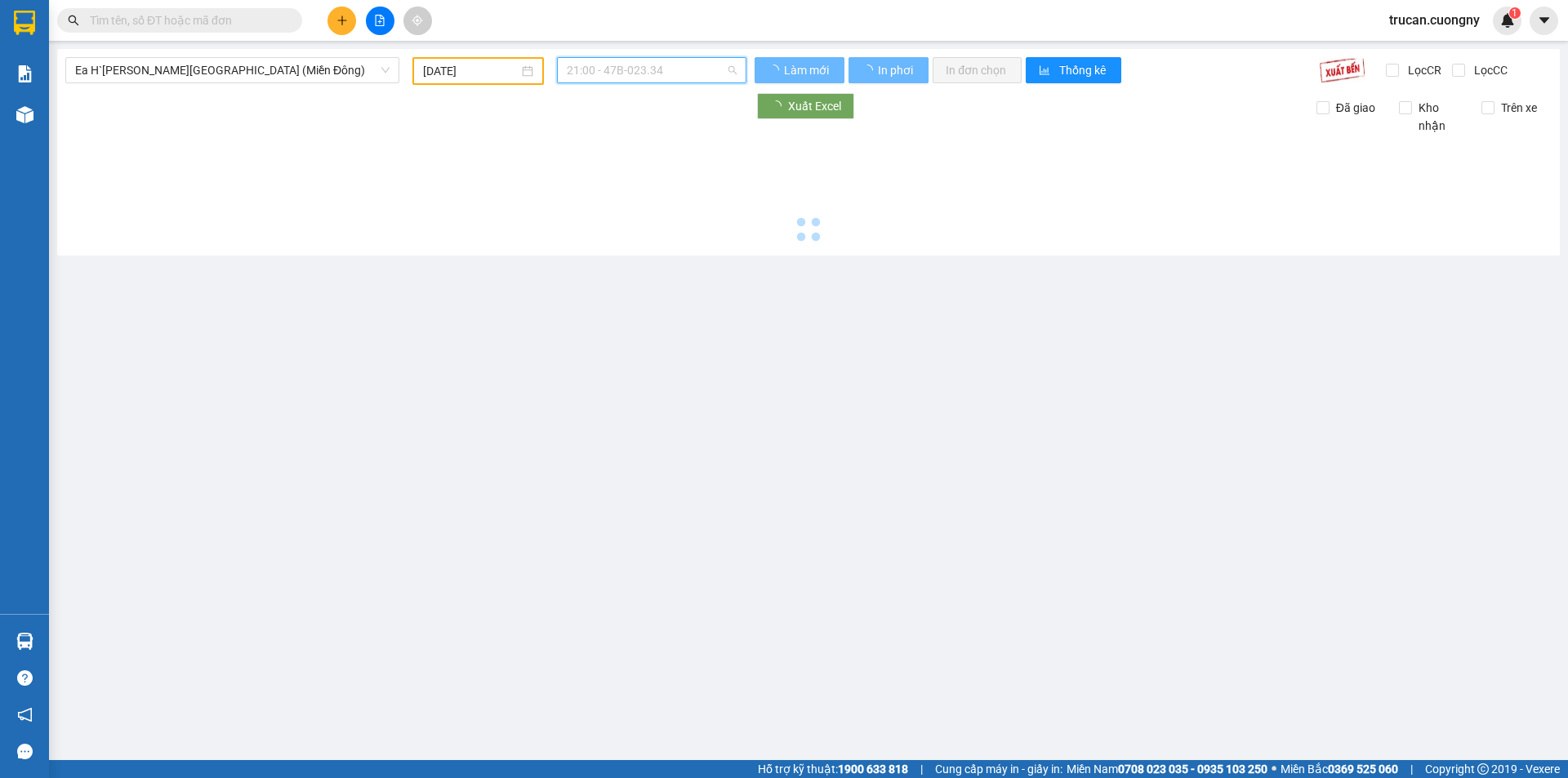
click at [662, 76] on span "21:00 - 47B-023.34" at bounding box center [652, 70] width 169 height 24
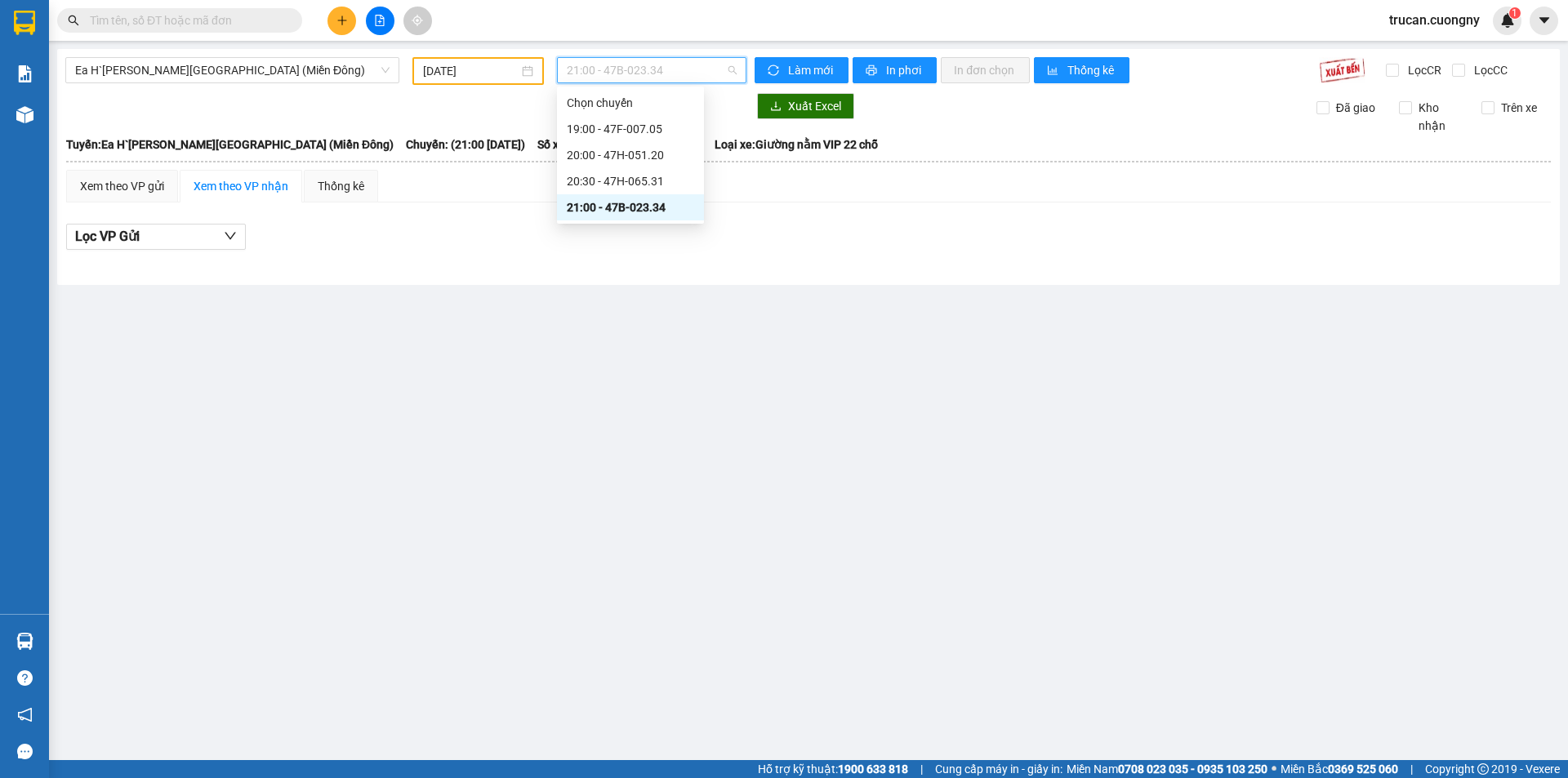
type input "0"
